Goal: Task Accomplishment & Management: Complete application form

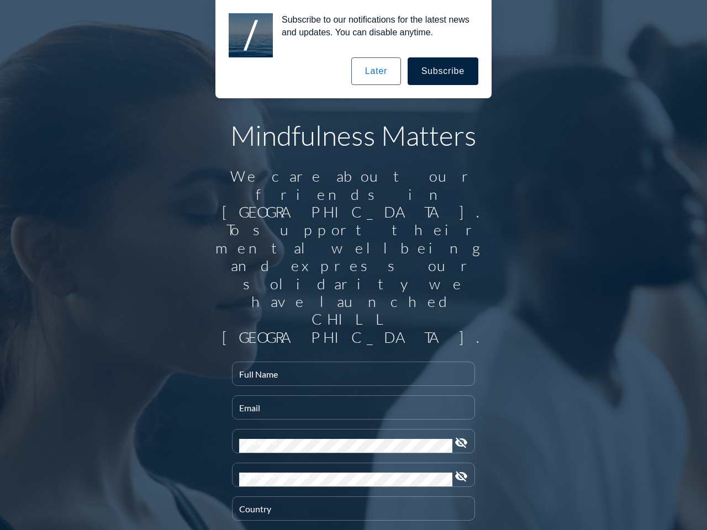
click at [349, 372] on input "Full Name" at bounding box center [353, 379] width 229 height 14
click at [349, 405] on input "Email" at bounding box center [353, 412] width 229 height 14
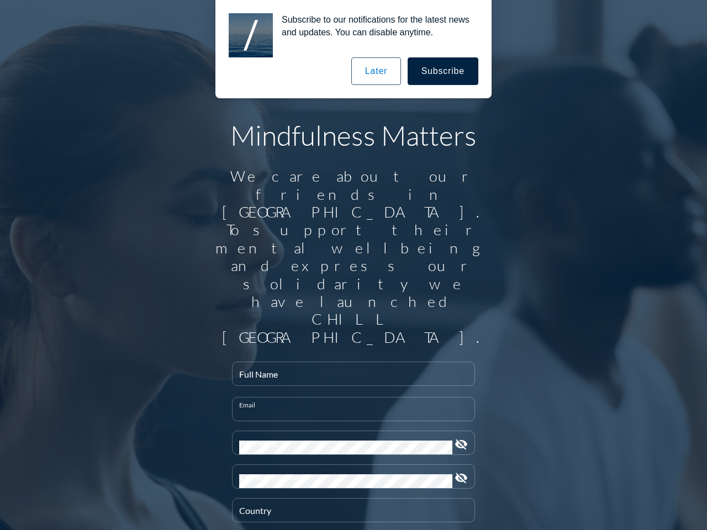
click at [349, 431] on div "Password" at bounding box center [345, 442] width 213 height 23
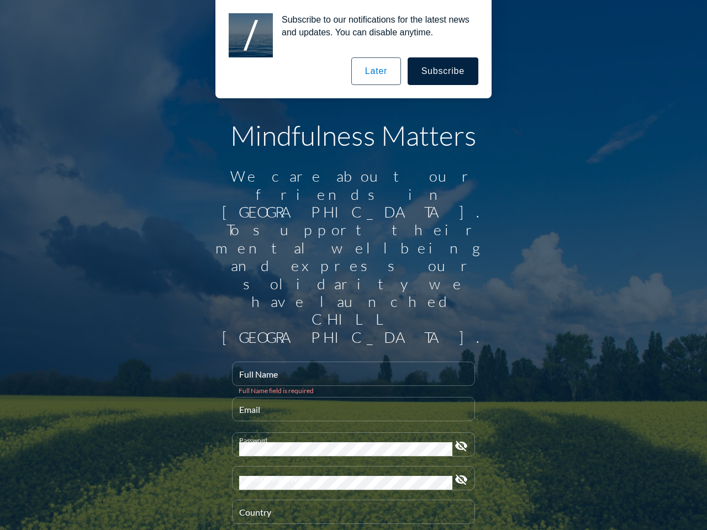
click at [457, 440] on icon "visibility_off" at bounding box center [461, 446] width 13 height 13
click at [349, 467] on div "Confirm Password" at bounding box center [345, 478] width 213 height 23
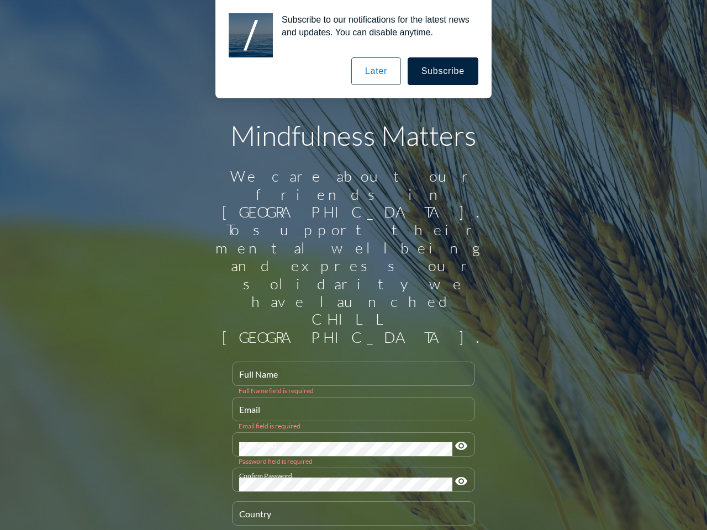
click at [457, 475] on icon "visibility" at bounding box center [461, 481] width 13 height 13
click at [349, 502] on div "Country" at bounding box center [353, 513] width 229 height 23
click at [444, 71] on button "Subscribe" at bounding box center [443, 71] width 71 height 28
